Goal: Information Seeking & Learning: Check status

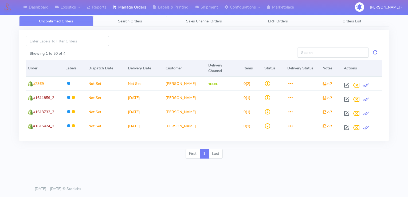
click at [145, 16] on link "Search Orders" at bounding box center [130, 21] width 74 height 10
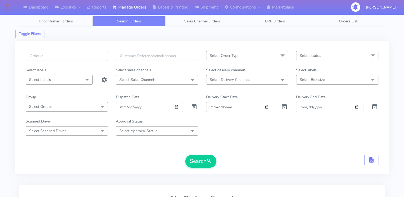
click at [267, 107] on input "Order" at bounding box center [239, 107] width 67 height 10
type input "[DATE]"
click at [356, 108] on input "Delivery End Date" at bounding box center [329, 107] width 67 height 10
type input "[DATE]"
click at [327, 59] on span "Select status" at bounding box center [337, 55] width 82 height 9
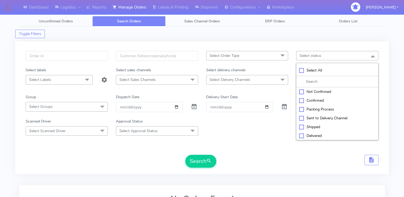
click at [312, 98] on div "Confirmed" at bounding box center [337, 101] width 76 height 6
checkbox input "true"
click at [207, 156] on button "Search" at bounding box center [201, 161] width 31 height 13
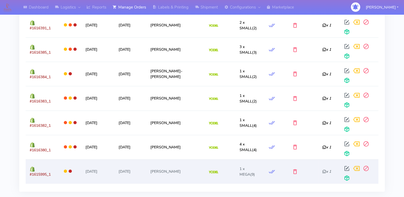
scroll to position [568, 0]
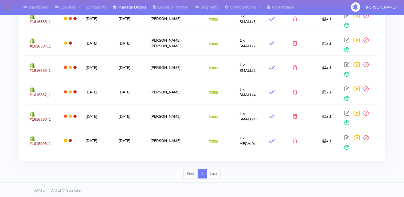
click at [211, 173] on li "Last" at bounding box center [214, 174] width 14 height 10
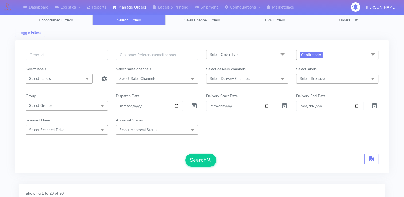
scroll to position [0, 0]
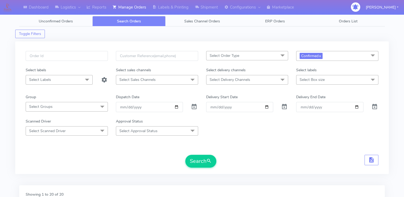
click at [253, 126] on div "Scanned Driver Select Scanned Driver Select All Test Driver [PERSON_NAME] Abdul…" at bounding box center [202, 127] width 361 height 17
click at [200, 165] on button "Search" at bounding box center [201, 161] width 31 height 13
